Goal: Task Accomplishment & Management: Complete application form

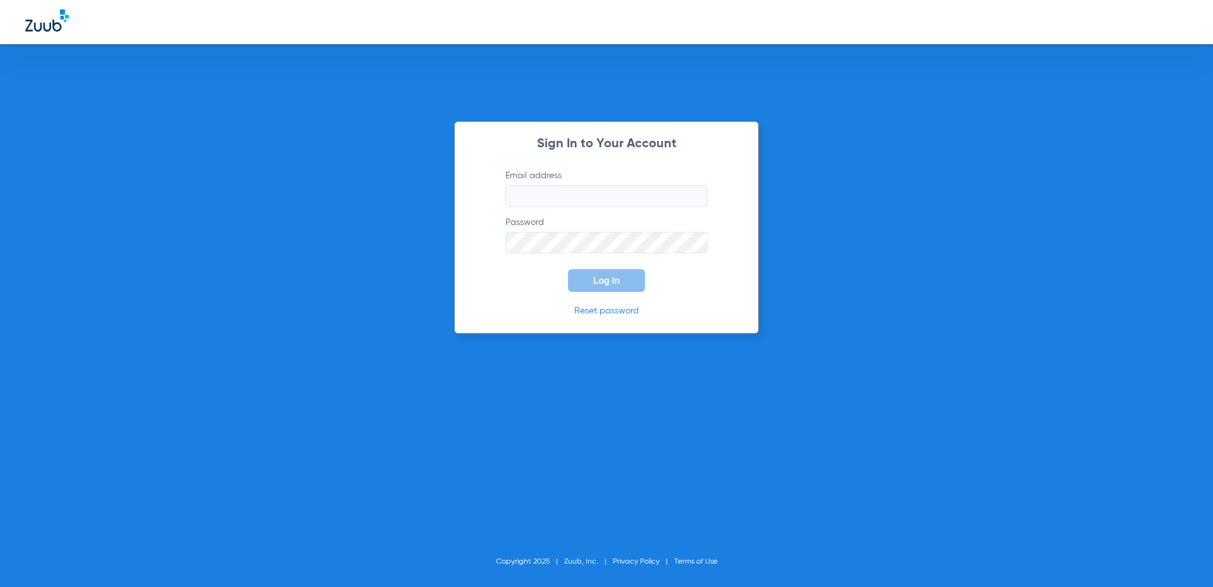
click at [576, 188] on input "Email address" at bounding box center [606, 195] width 202 height 21
type input "[EMAIL_ADDRESS][DOMAIN_NAME]"
click at [611, 268] on form "Email address [EMAIL_ADDRESS][DOMAIN_NAME] Password Log In" at bounding box center [606, 230] width 240 height 123
click at [459, 243] on div "Sign In to Your Account Email address [EMAIL_ADDRESS][DOMAIN_NAME] Password Log…" at bounding box center [606, 227] width 304 height 212
click at [633, 277] on button "Log In" at bounding box center [606, 280] width 77 height 23
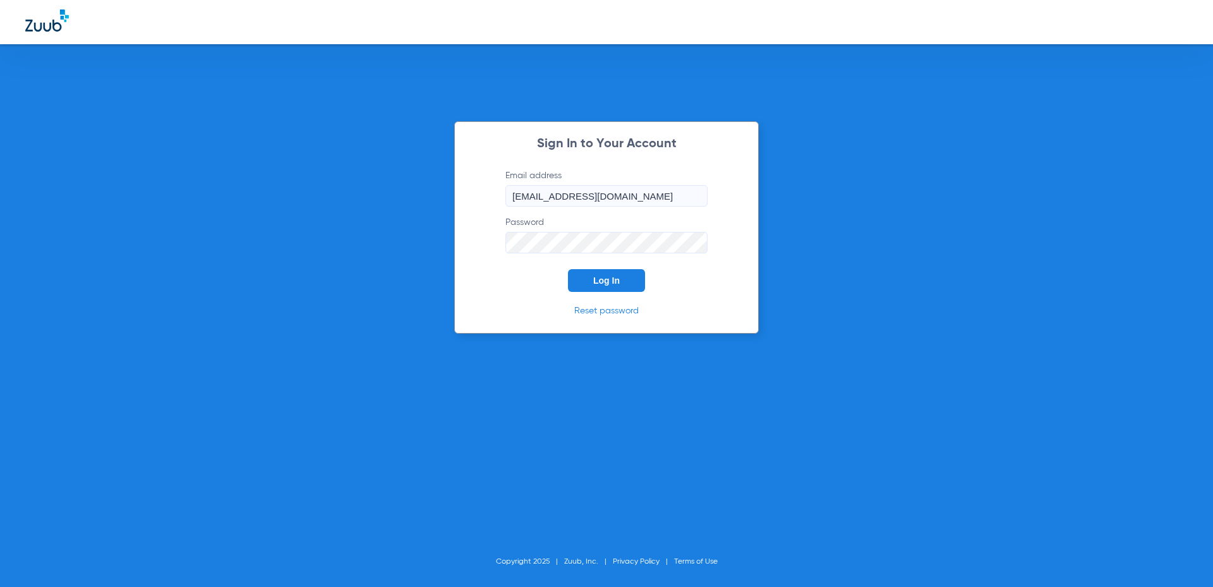
drag, startPoint x: 669, startPoint y: 198, endPoint x: 434, endPoint y: 203, distance: 235.6
click at [434, 203] on div "Sign In to Your Account Email address [EMAIL_ADDRESS][DOMAIN_NAME] Password Log…" at bounding box center [606, 293] width 1213 height 587
type input "[EMAIL_ADDRESS][DOMAIN_NAME]"
click at [601, 283] on span "Log In" at bounding box center [606, 280] width 27 height 10
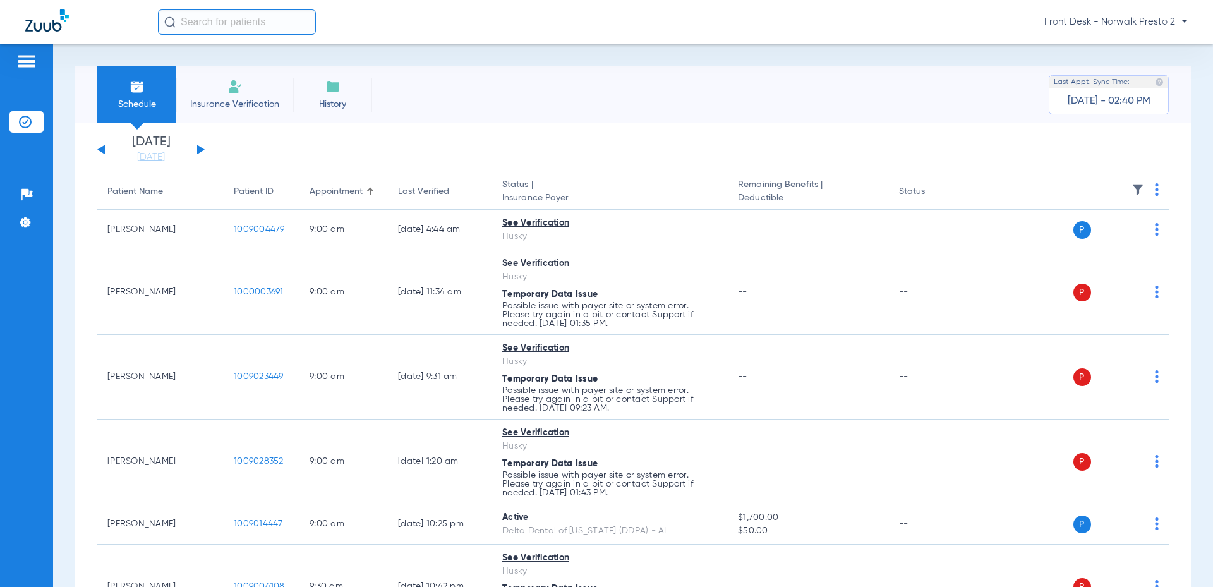
click at [213, 78] on li "Insurance Verification" at bounding box center [234, 94] width 117 height 57
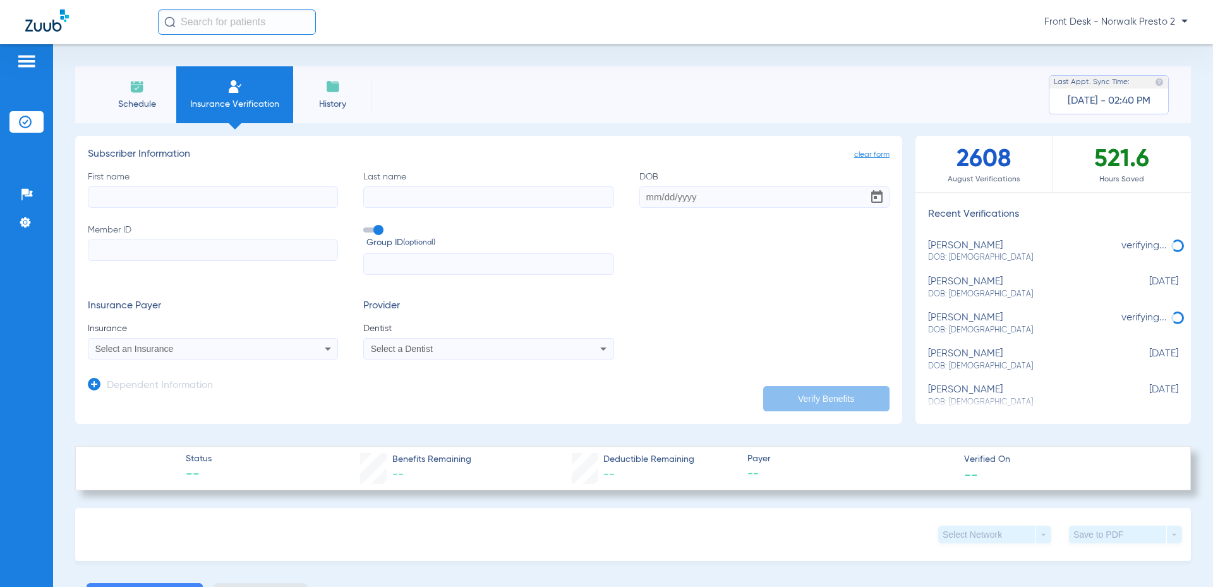
click at [212, 187] on input "First name" at bounding box center [213, 196] width 250 height 21
type input "elischama"
click at [411, 198] on input "Last name" at bounding box center [488, 196] width 250 height 21
type input "St amour"
click at [654, 190] on input "DOB" at bounding box center [764, 196] width 250 height 21
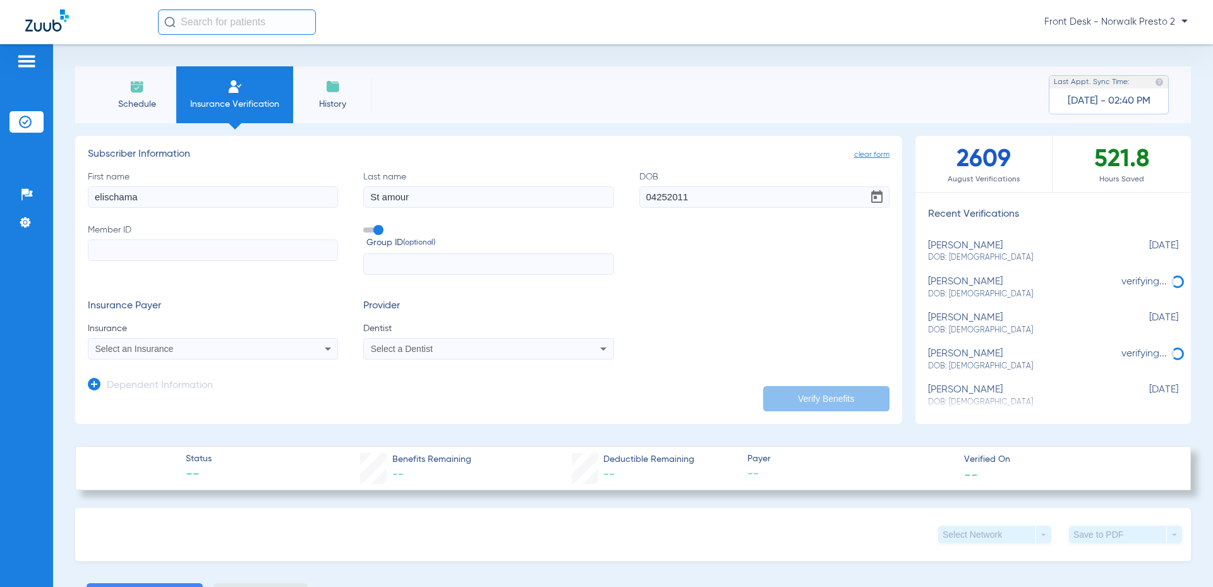
click at [653, 191] on input "04252011" at bounding box center [764, 196] width 250 height 21
click at [664, 198] on input "04/252011" at bounding box center [764, 196] width 250 height 21
type input "[DATE]"
click at [160, 248] on input "Member ID" at bounding box center [213, 249] width 250 height 21
type input "004191079"
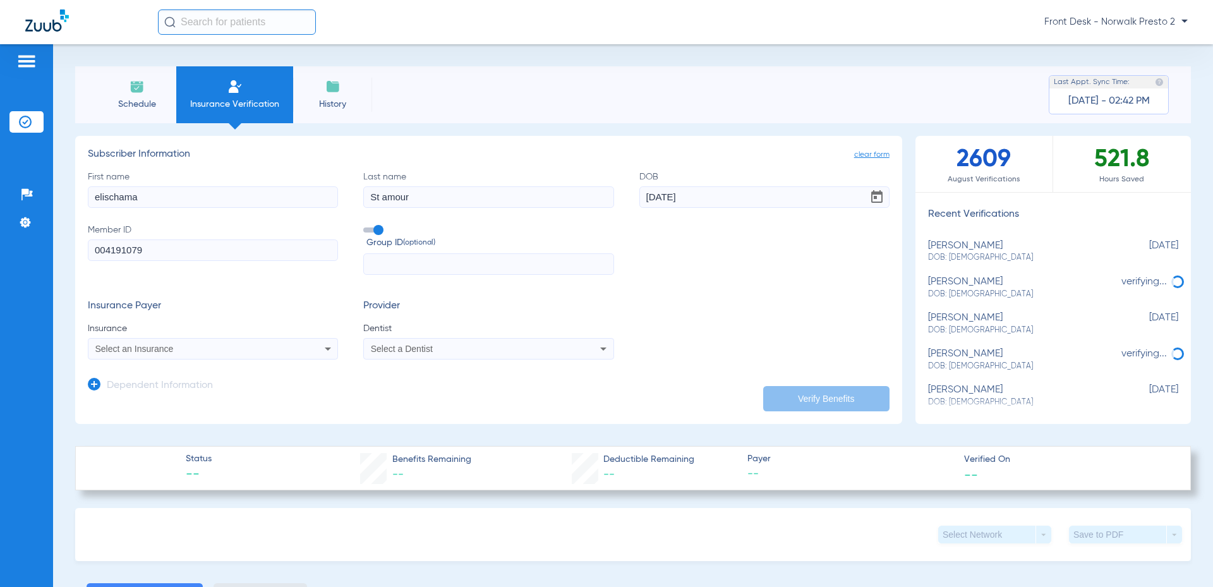
click at [244, 345] on div "Select an Insurance" at bounding box center [189, 348] width 189 height 9
type input "husky"
click at [128, 387] on mat-option "Husky" at bounding box center [194, 393] width 212 height 20
click at [383, 350] on span "Select a Dentist" at bounding box center [402, 349] width 62 height 10
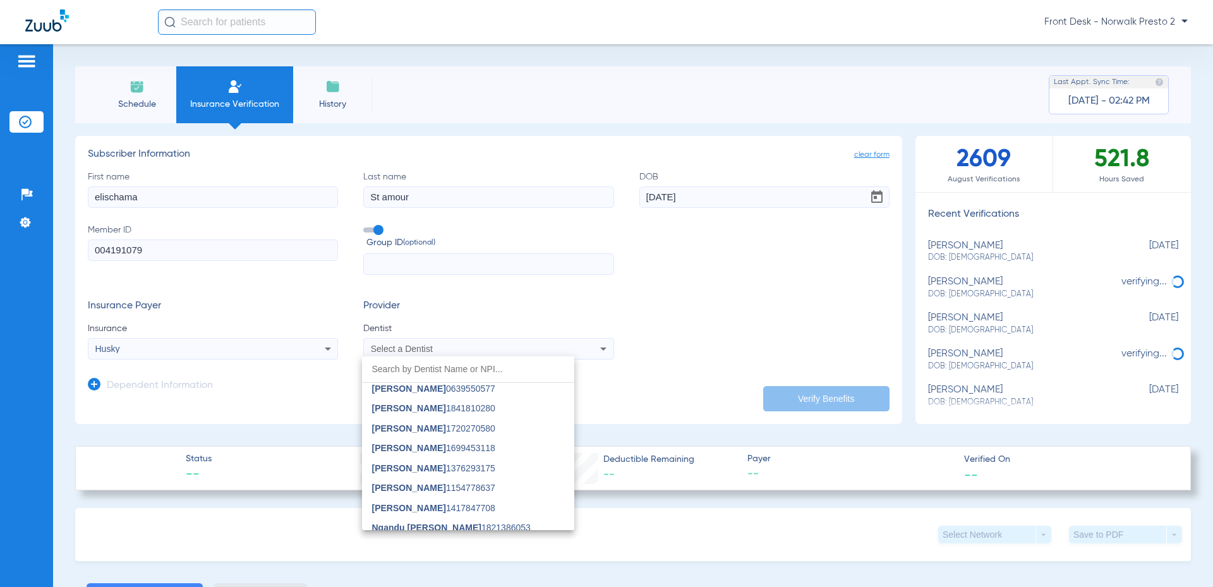
scroll to position [311, 0]
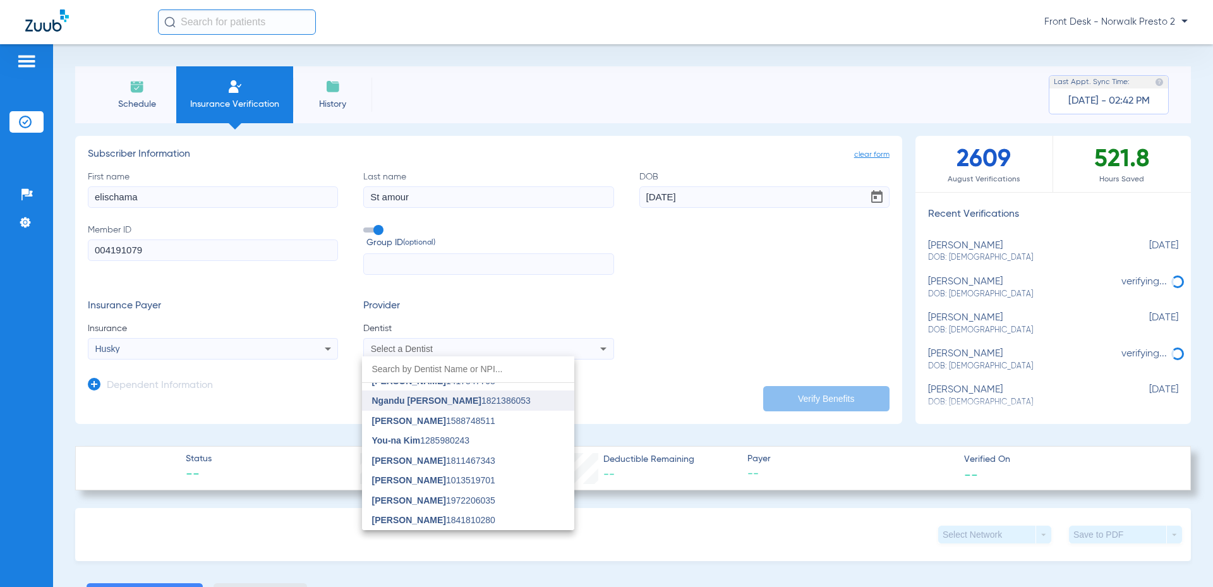
click at [463, 403] on span "Ngandu [PERSON_NAME]" at bounding box center [426, 400] width 109 height 10
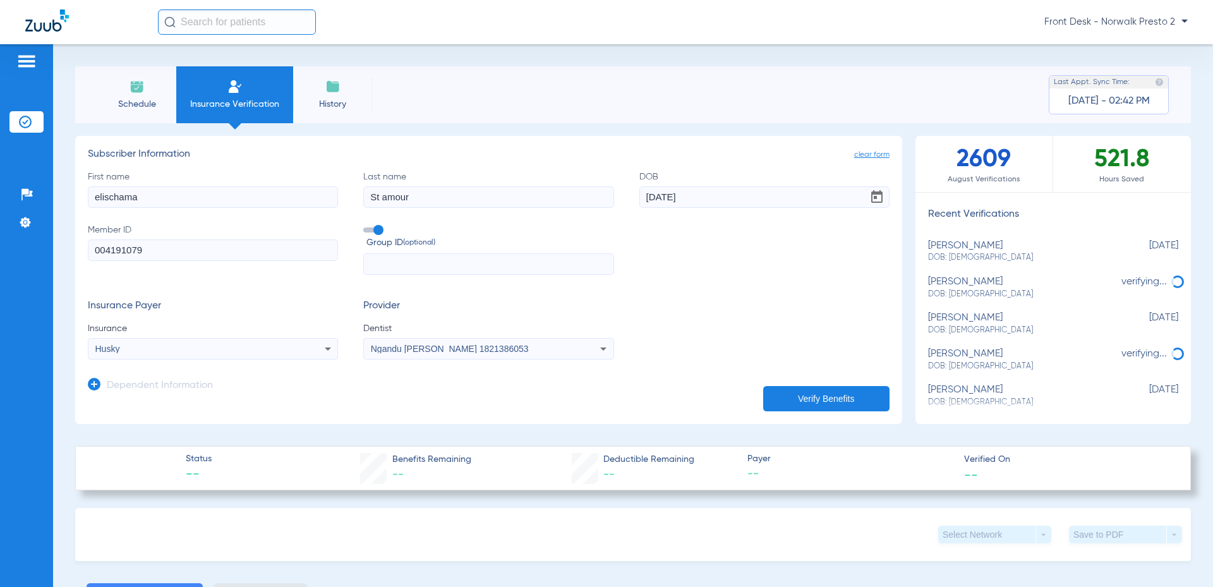
click at [805, 399] on button "Verify Benefits" at bounding box center [826, 398] width 126 height 25
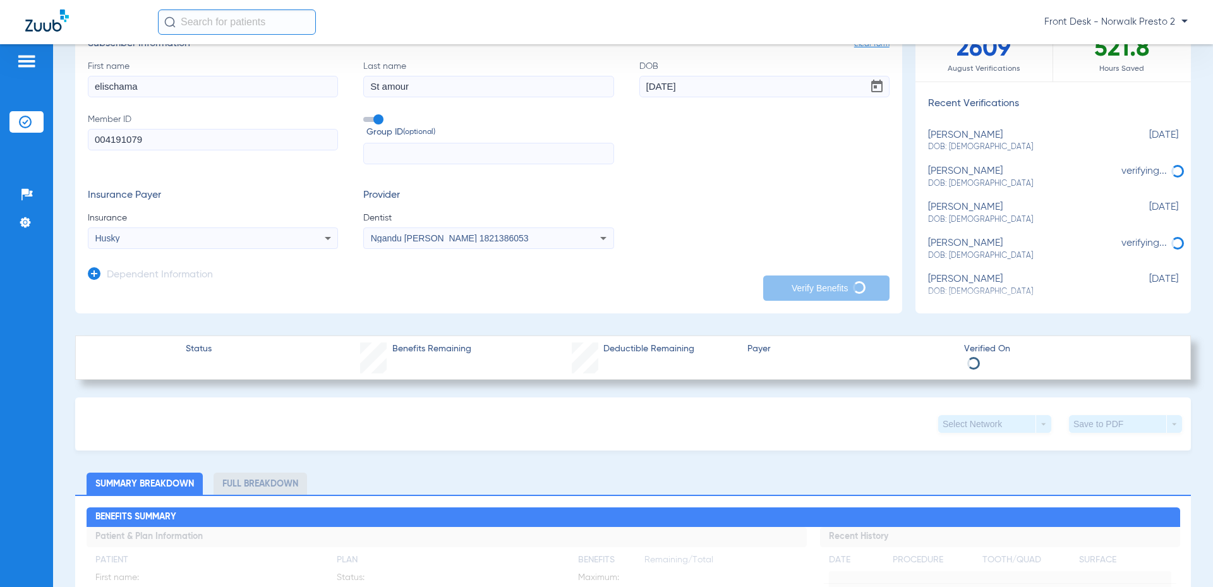
scroll to position [126, 0]
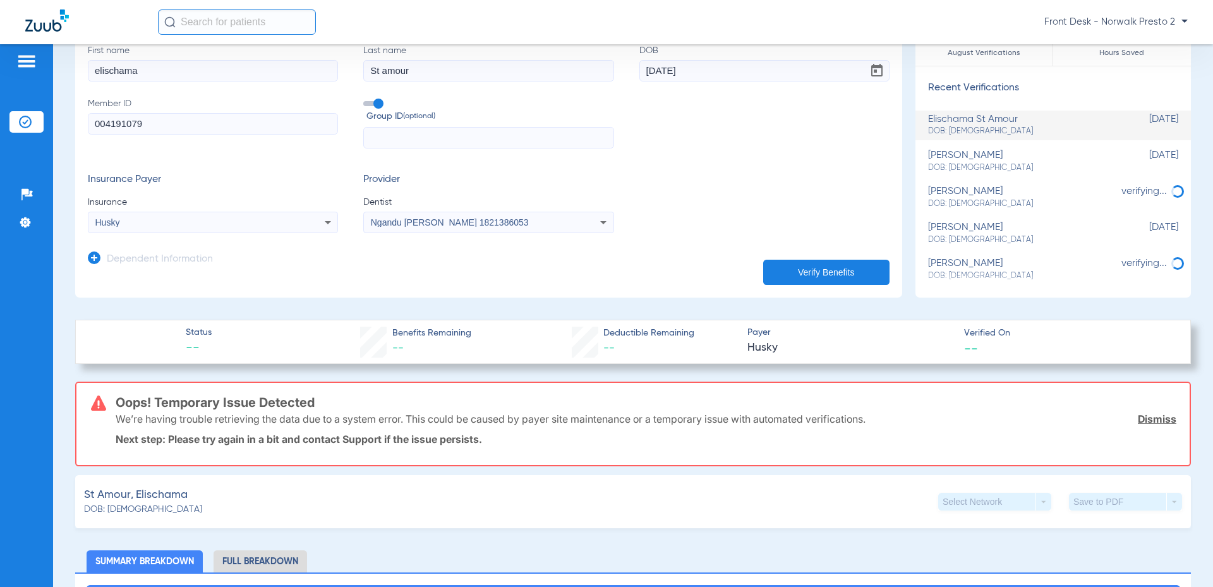
click at [855, 270] on button "Verify Benefits" at bounding box center [826, 272] width 126 height 25
